Goal: Book appointment/travel/reservation

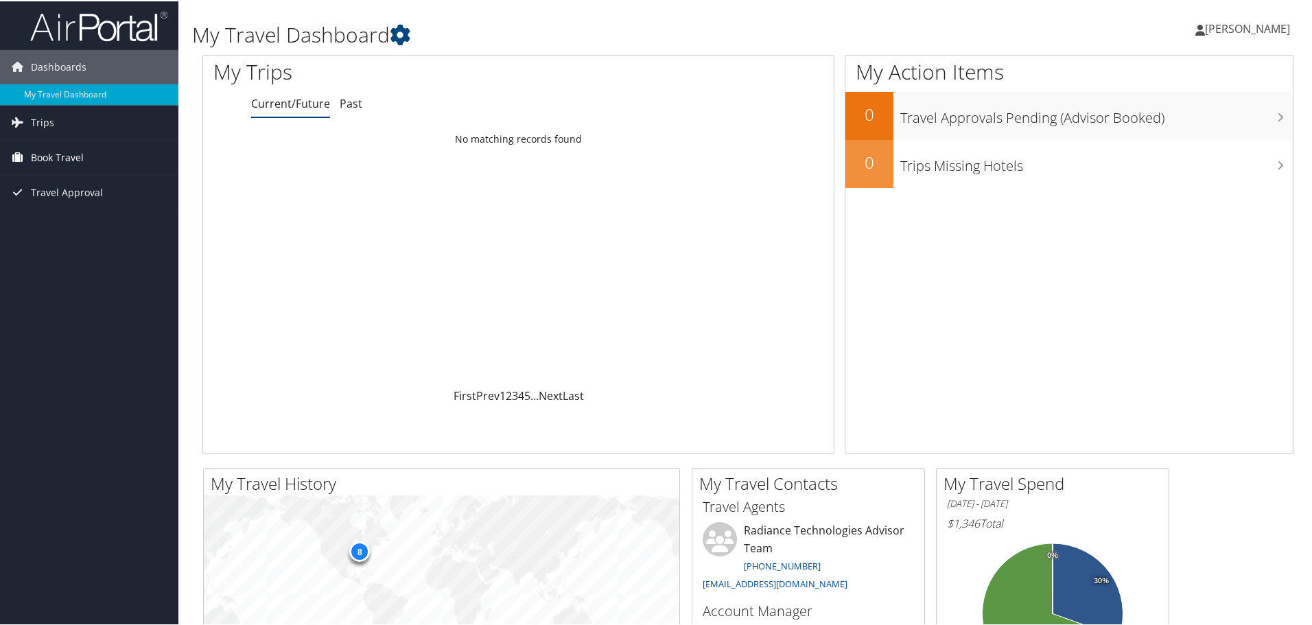
click at [68, 156] on span "Book Travel" at bounding box center [57, 156] width 53 height 34
click at [100, 227] on link "Book/Manage Online Trips" at bounding box center [89, 225] width 178 height 21
click at [91, 188] on link "Agent Booking Request" at bounding box center [89, 184] width 178 height 21
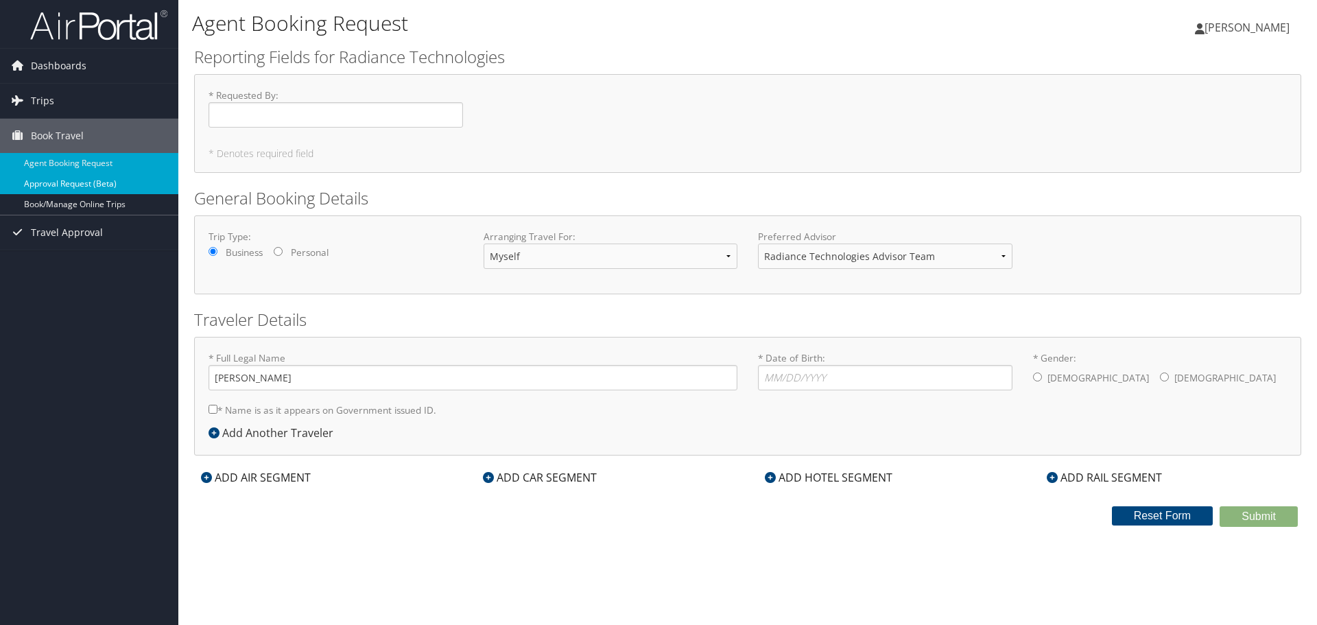
click at [99, 186] on link "Approval Request (Beta)" at bounding box center [89, 184] width 178 height 21
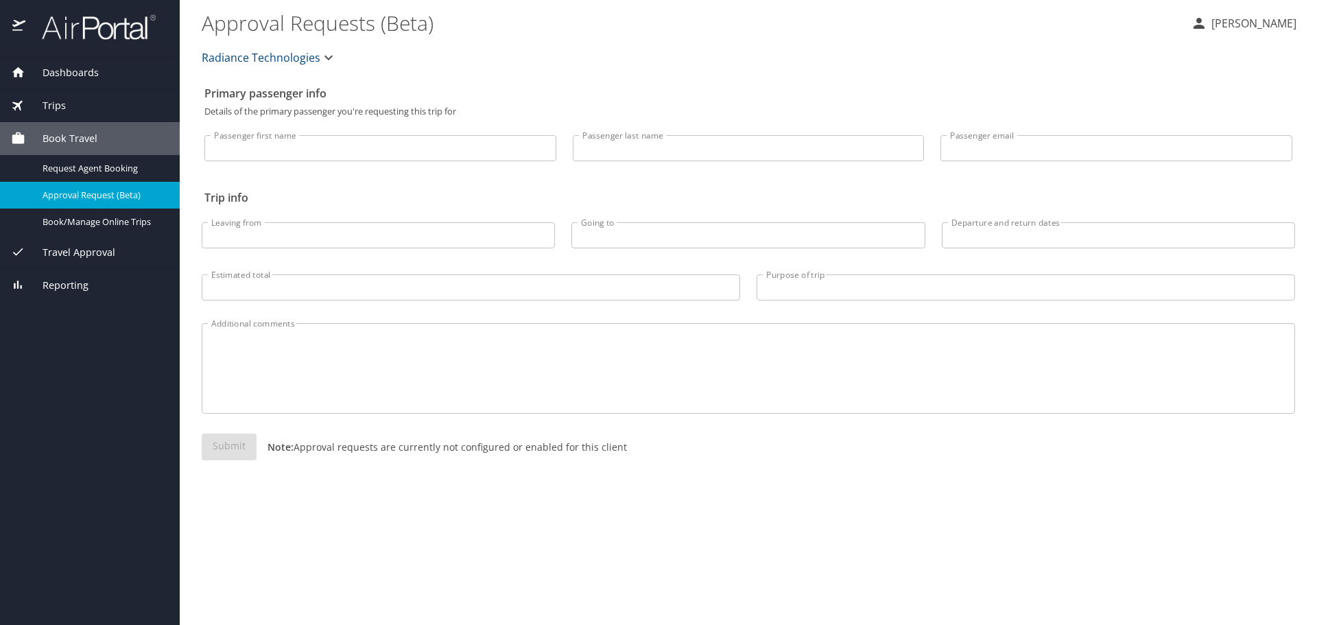
click at [307, 154] on input "Passenger first name" at bounding box center [380, 148] width 352 height 26
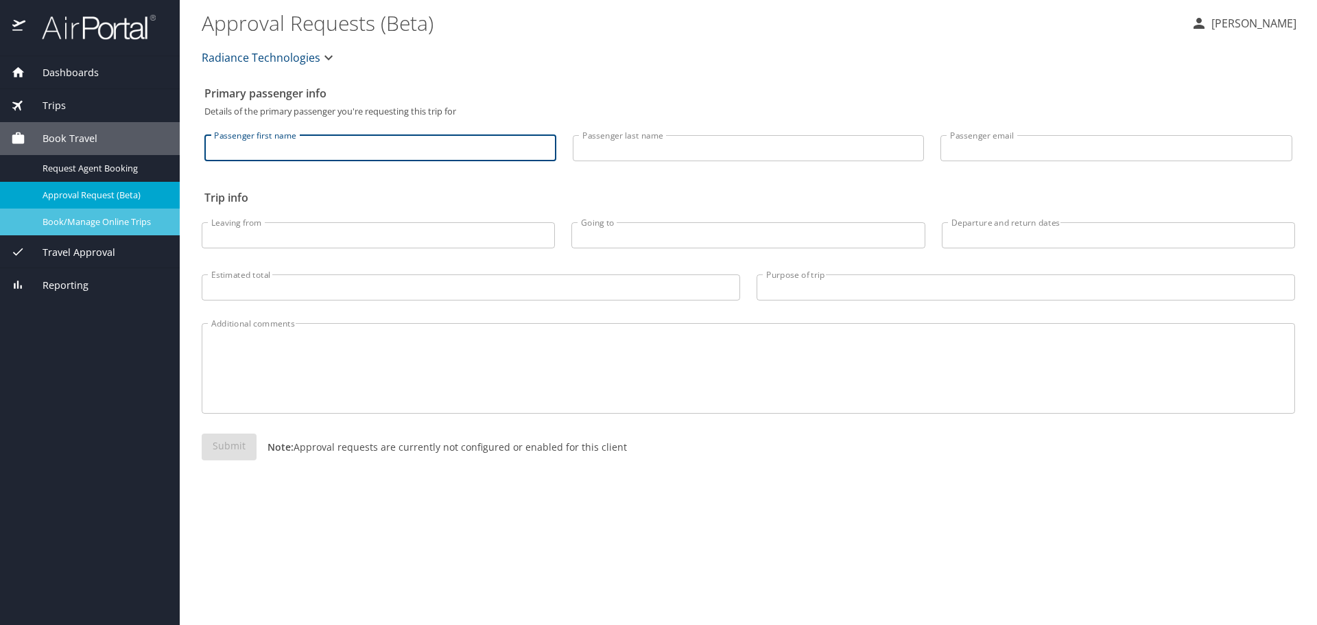
click at [100, 229] on div "Book/Manage Online Trips" at bounding box center [90, 222] width 158 height 16
